Goal: Task Accomplishment & Management: Manage account settings

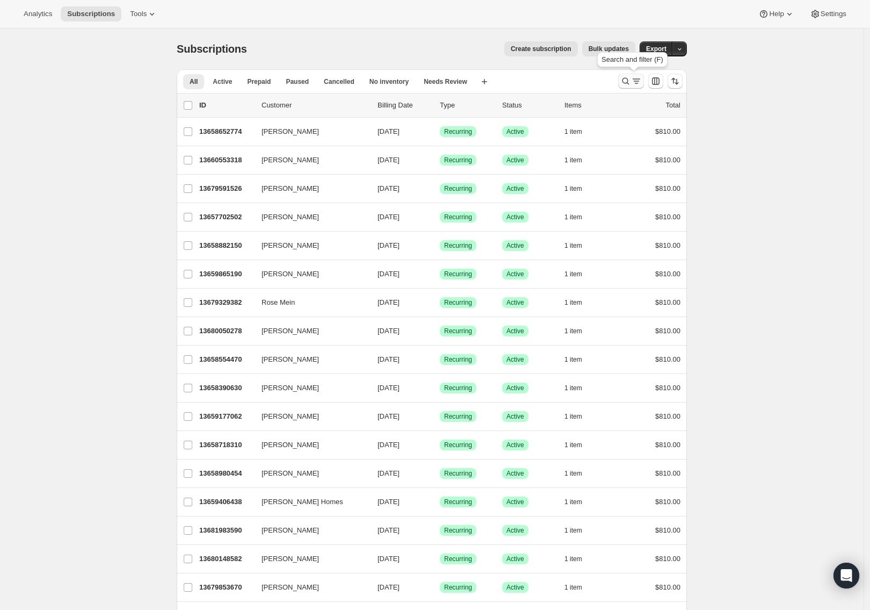
click at [625, 80] on icon "Search and filter results" at bounding box center [626, 81] width 7 height 7
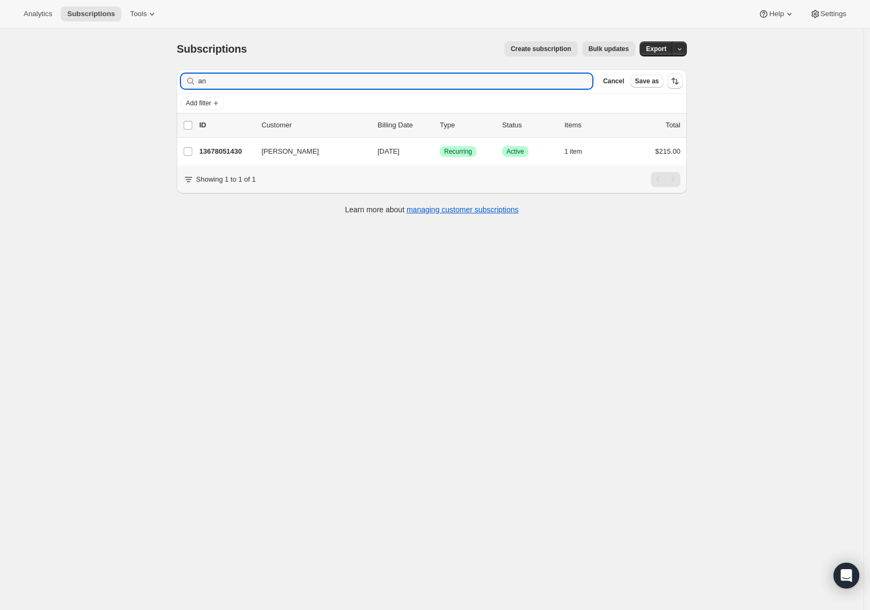
type input "a"
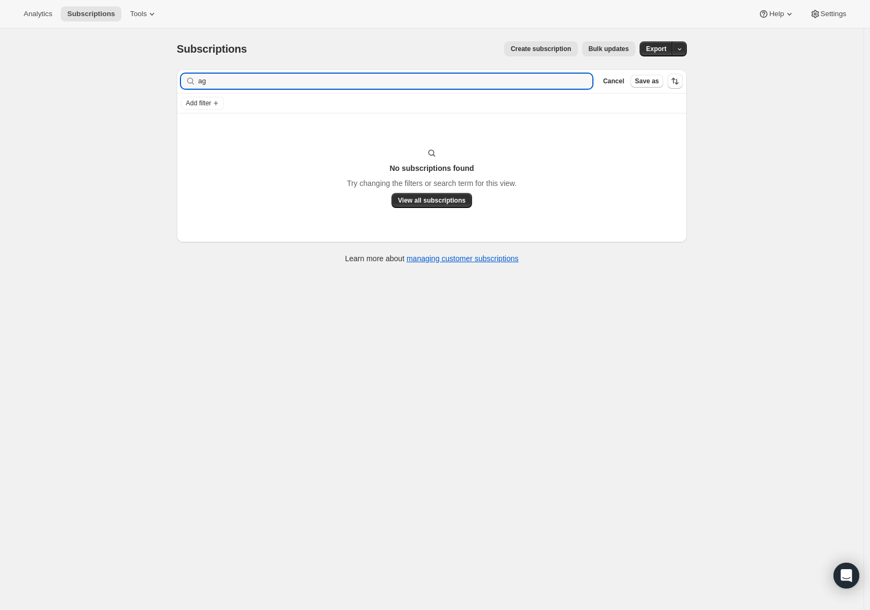
type input "a"
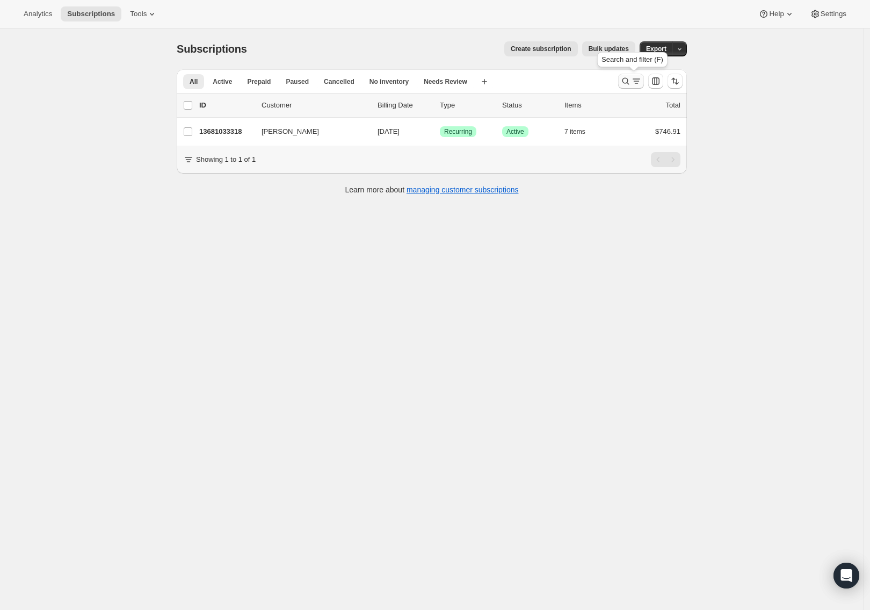
click at [628, 81] on icon "Search and filter results" at bounding box center [625, 81] width 11 height 11
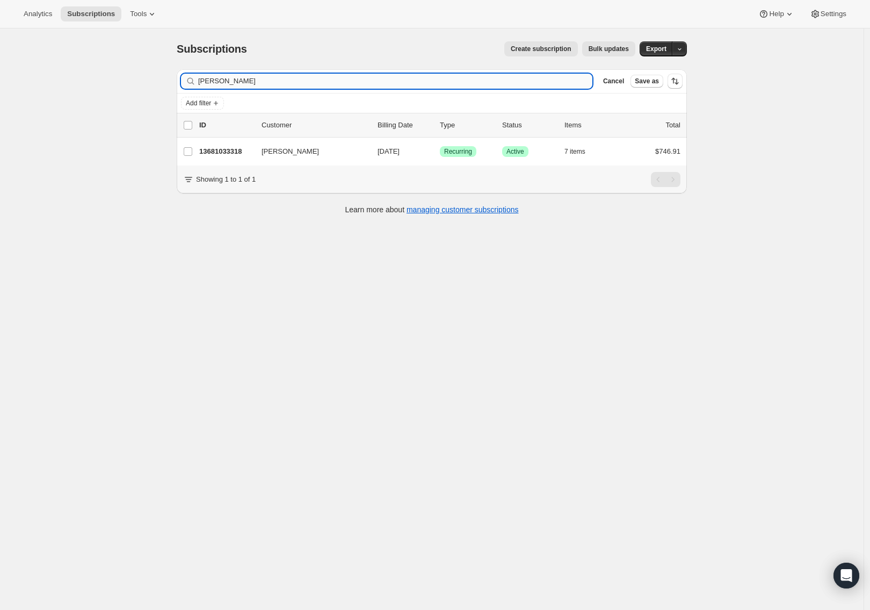
click at [263, 83] on input "[PERSON_NAME]" at bounding box center [395, 81] width 394 height 15
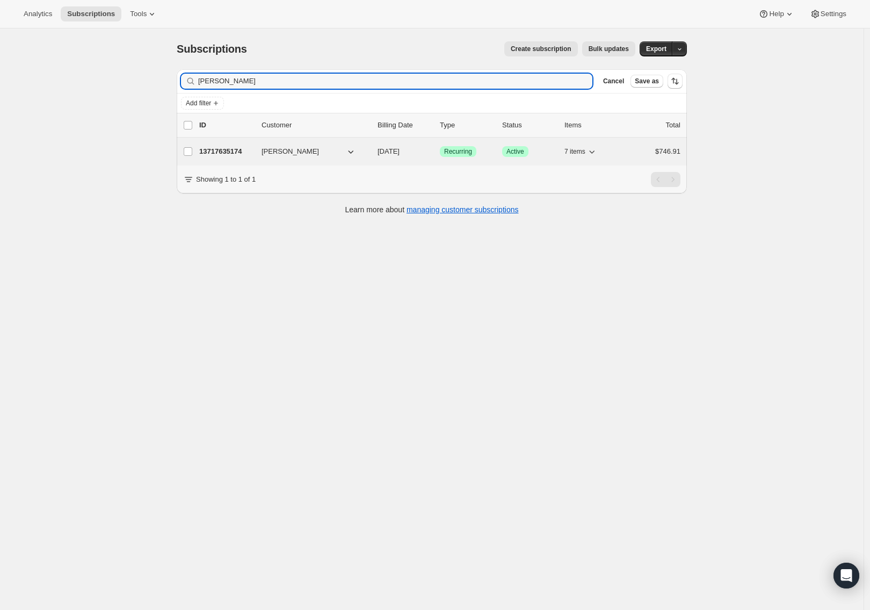
type input "[PERSON_NAME]"
click at [234, 149] on p "13717635174" at bounding box center [226, 151] width 54 height 11
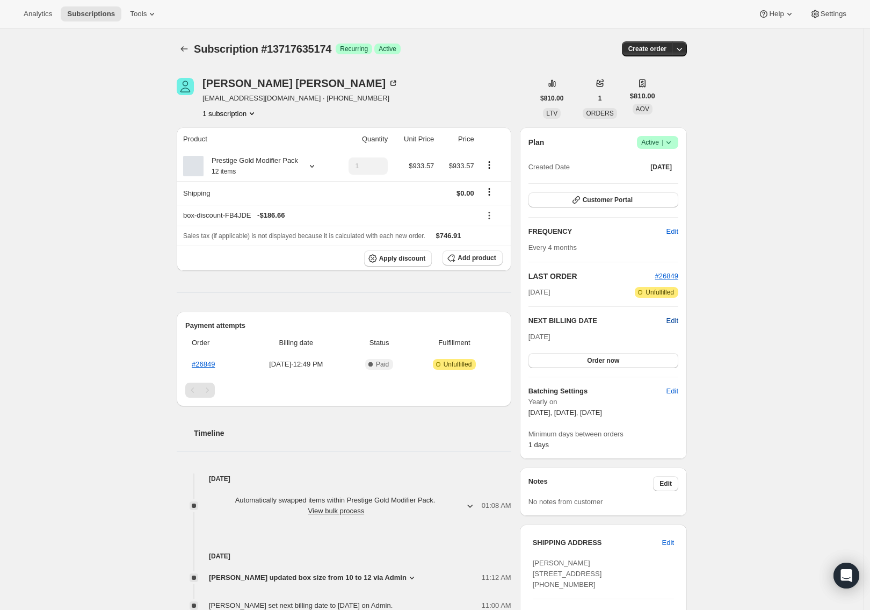
click at [677, 321] on span "Edit" at bounding box center [673, 320] width 12 height 11
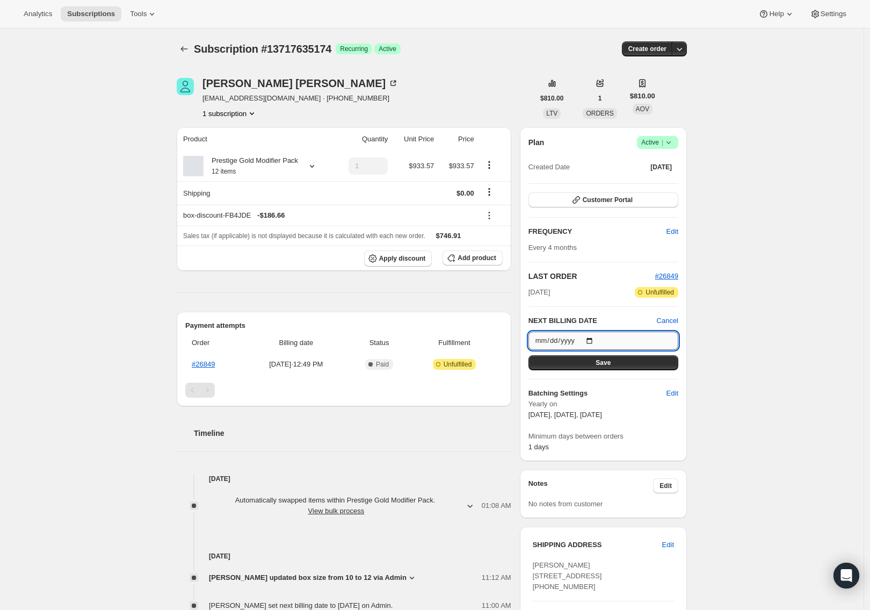
click at [596, 341] on input "[DATE]" at bounding box center [604, 340] width 150 height 18
click at [596, 340] on input "[DATE]" at bounding box center [604, 340] width 150 height 18
click at [698, 429] on div "Subscription #13717635174. This page is ready Subscription #13717635174 Success…" at bounding box center [432, 419] width 536 height 783
click at [595, 339] on input "[DATE]" at bounding box center [604, 340] width 150 height 18
type input "[DATE]"
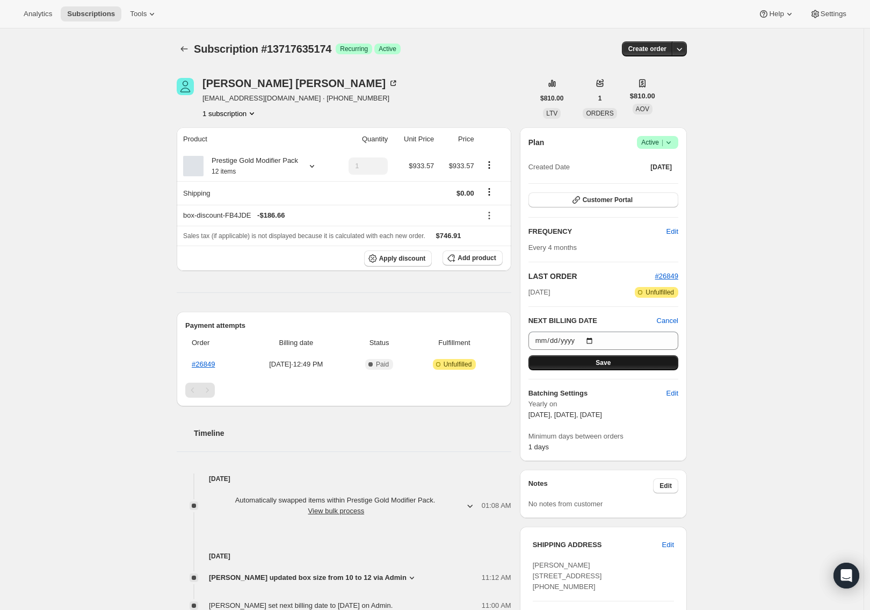
click at [610, 364] on span "Save" at bounding box center [603, 362] width 15 height 9
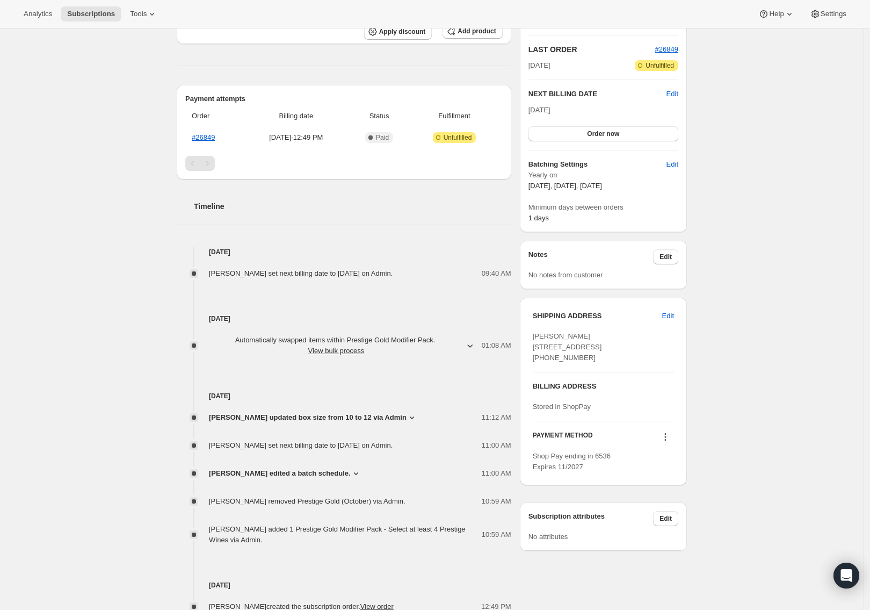
scroll to position [321, 0]
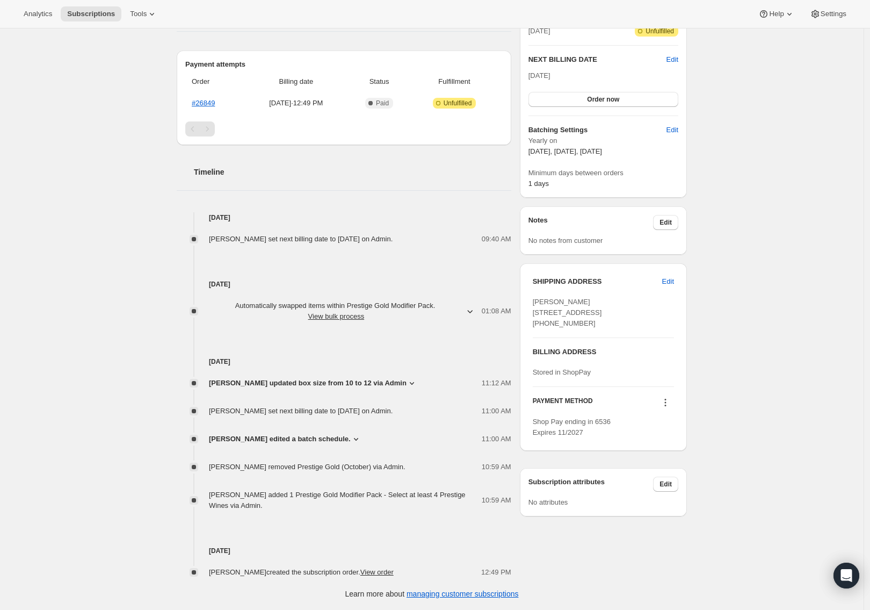
click at [679, 412] on div "SHIPPING ADDRESS Edit [PERSON_NAME] [STREET_ADDRESS] [PHONE_NUMBER] BILLING ADD…" at bounding box center [603, 356] width 167 height 187
click at [669, 408] on icon at bounding box center [665, 402] width 11 height 11
click at [667, 403] on icon at bounding box center [666, 403] width 2 height 2
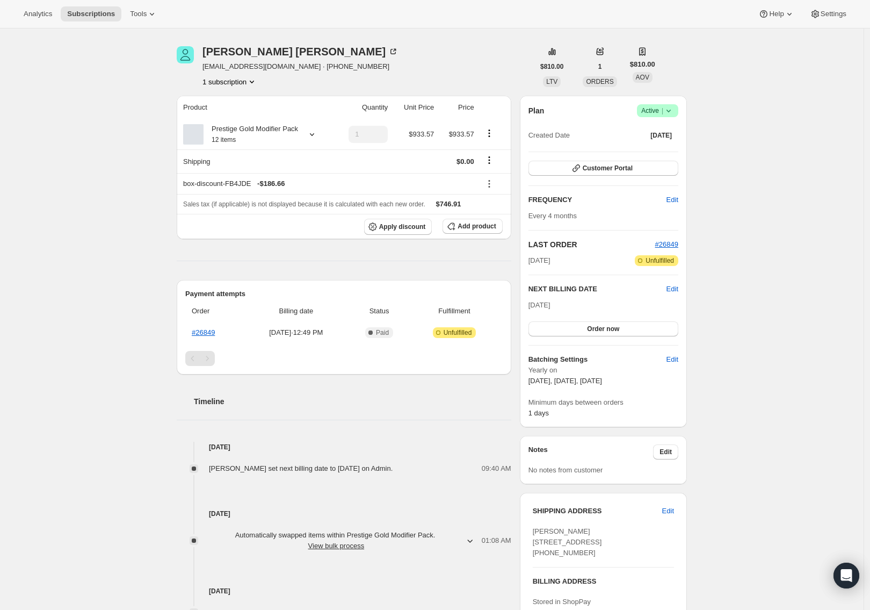
scroll to position [0, 0]
